Goal: Task Accomplishment & Management: Use online tool/utility

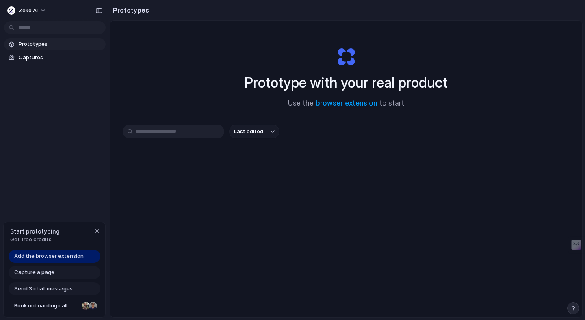
click at [56, 252] on span "Add the browser extension" at bounding box center [48, 256] width 69 height 8
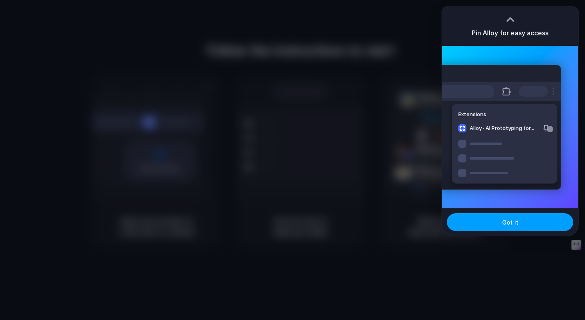
click at [524, 228] on button "Got it" at bounding box center [510, 222] width 126 height 18
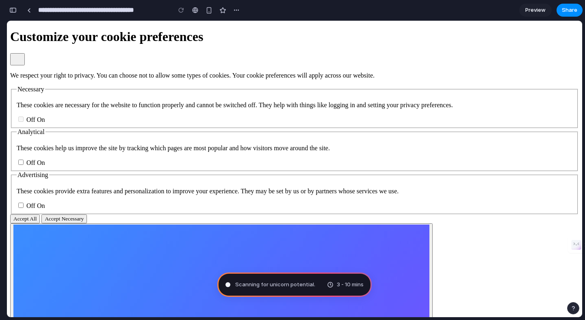
type input "**********"
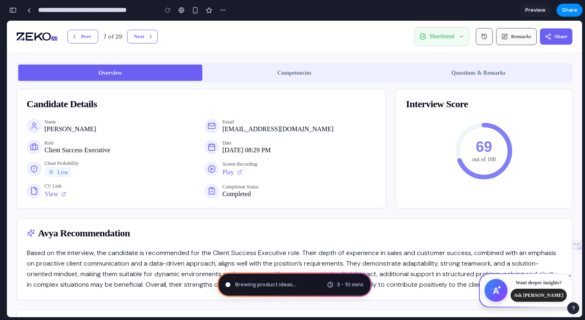
scroll to position [299, 0]
